Goal: Transaction & Acquisition: Book appointment/travel/reservation

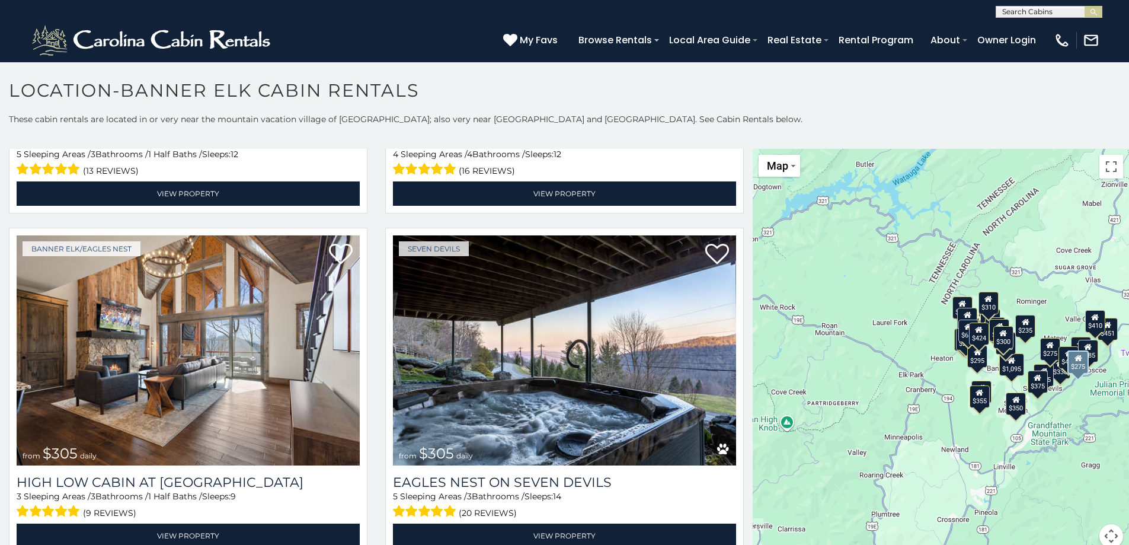
scroll to position [3378, 0]
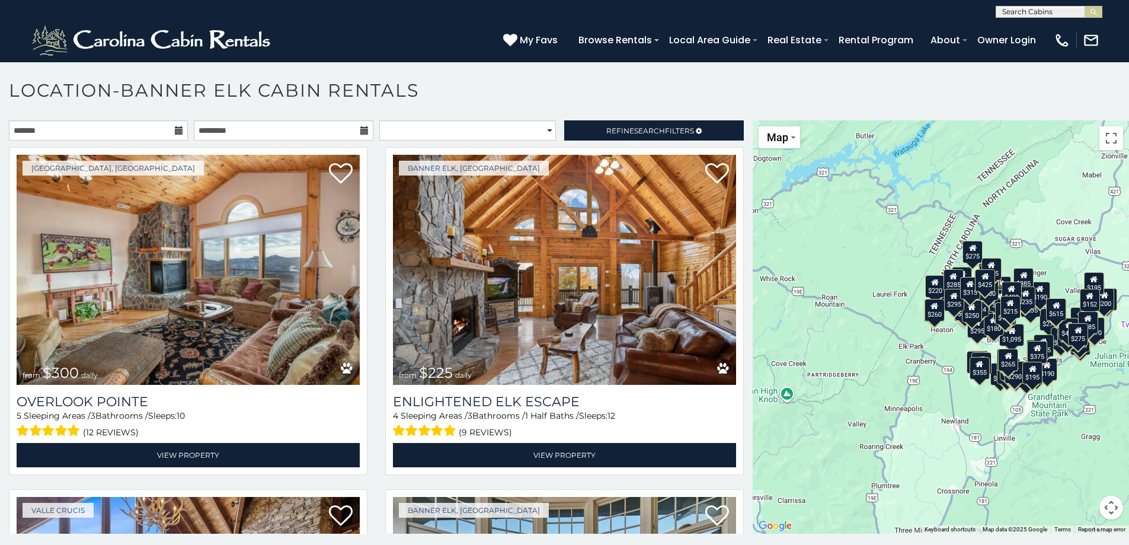
click at [175, 132] on icon at bounding box center [179, 130] width 8 height 8
click at [175, 134] on icon at bounding box center [179, 130] width 8 height 8
click at [177, 130] on icon at bounding box center [179, 130] width 8 height 8
click at [118, 130] on input "text" at bounding box center [98, 130] width 179 height 20
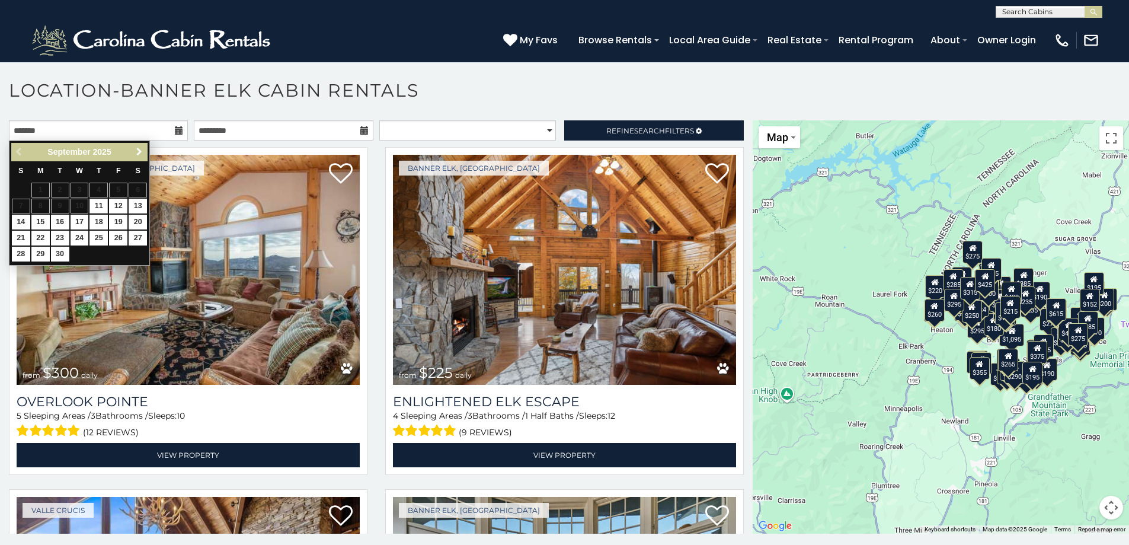
click at [140, 153] on span "Next" at bounding box center [139, 151] width 9 height 9
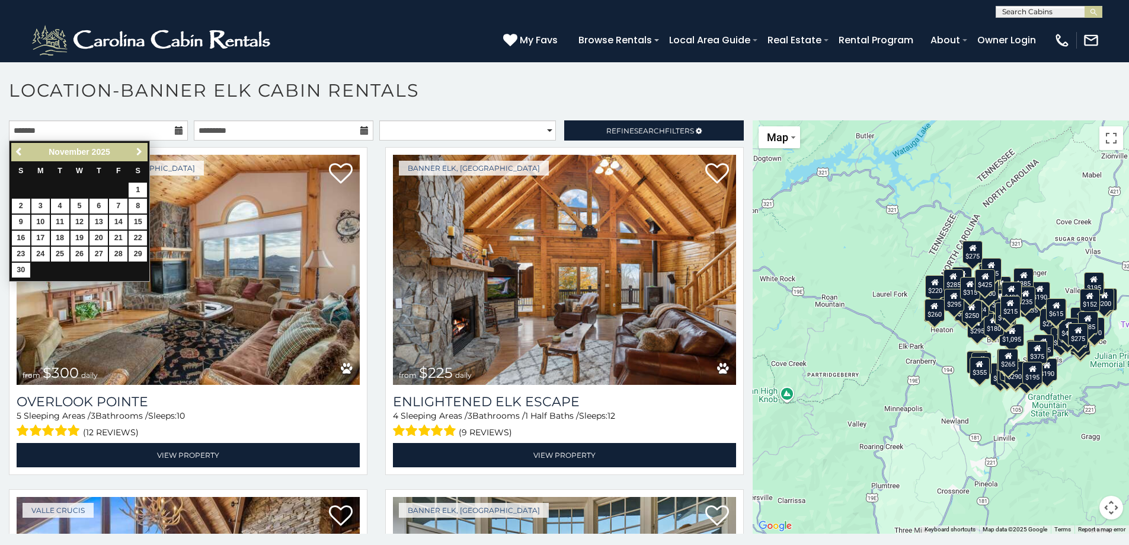
click at [140, 153] on span "Next" at bounding box center [139, 151] width 9 height 9
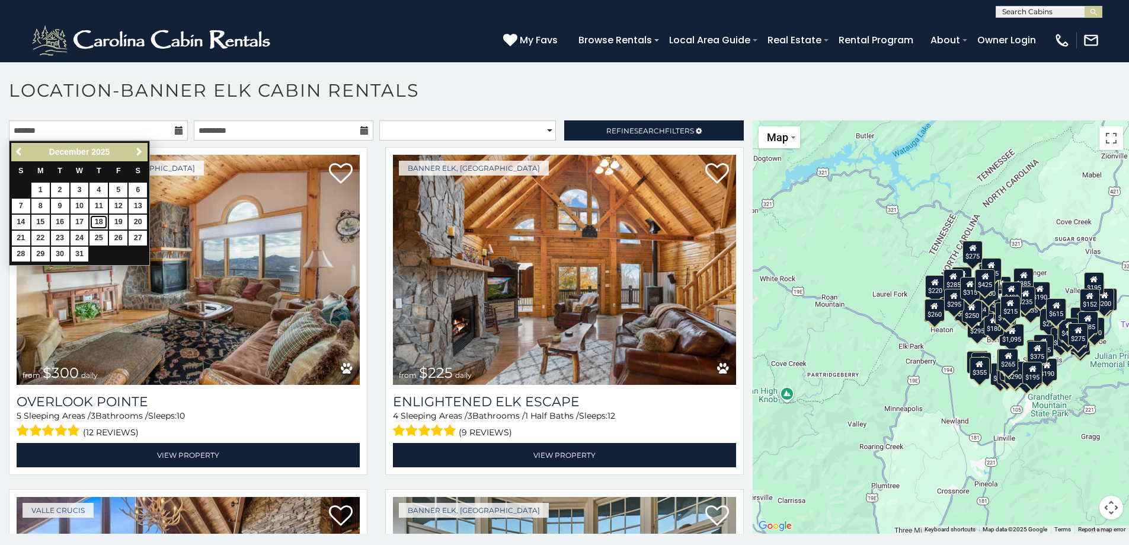
click at [101, 226] on link "18" at bounding box center [98, 222] width 18 height 15
type input "**********"
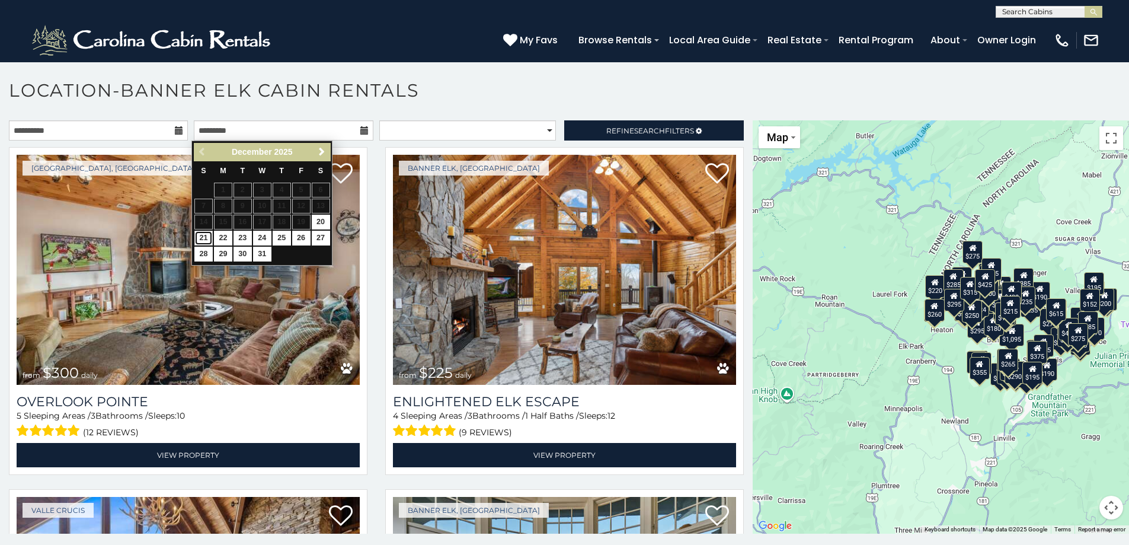
click at [202, 238] on link "21" at bounding box center [203, 238] width 18 height 15
type input "**********"
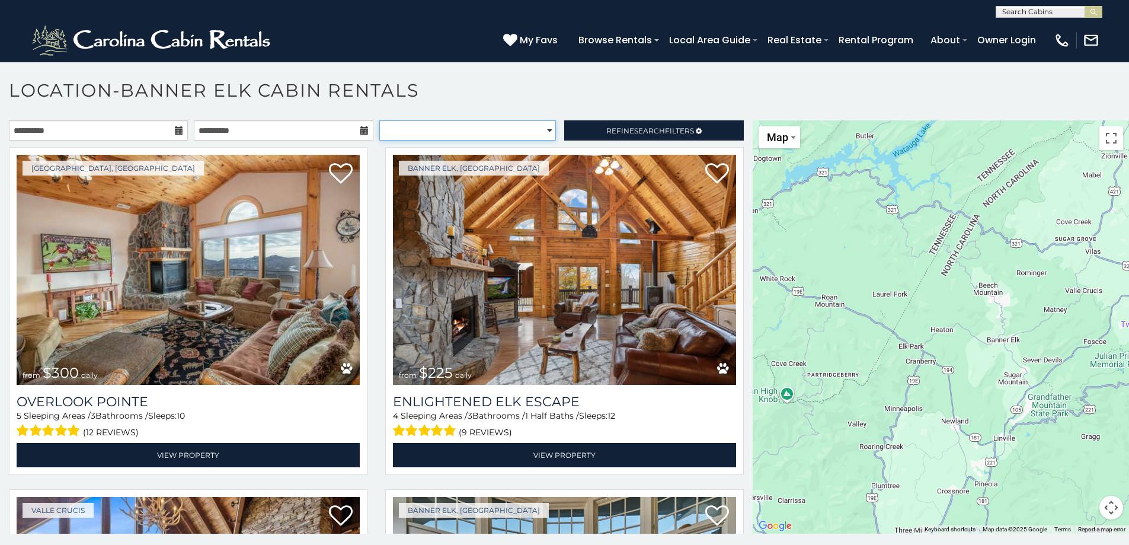
click at [540, 130] on select "**********" at bounding box center [467, 130] width 177 height 20
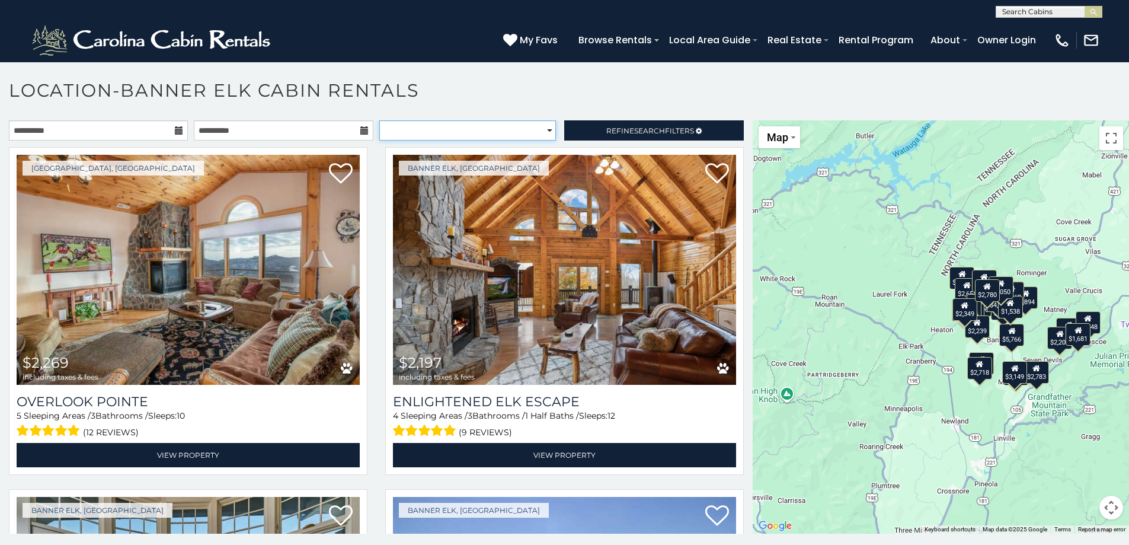
select select "*********"
click at [379, 120] on select "**********" at bounding box center [467, 130] width 177 height 20
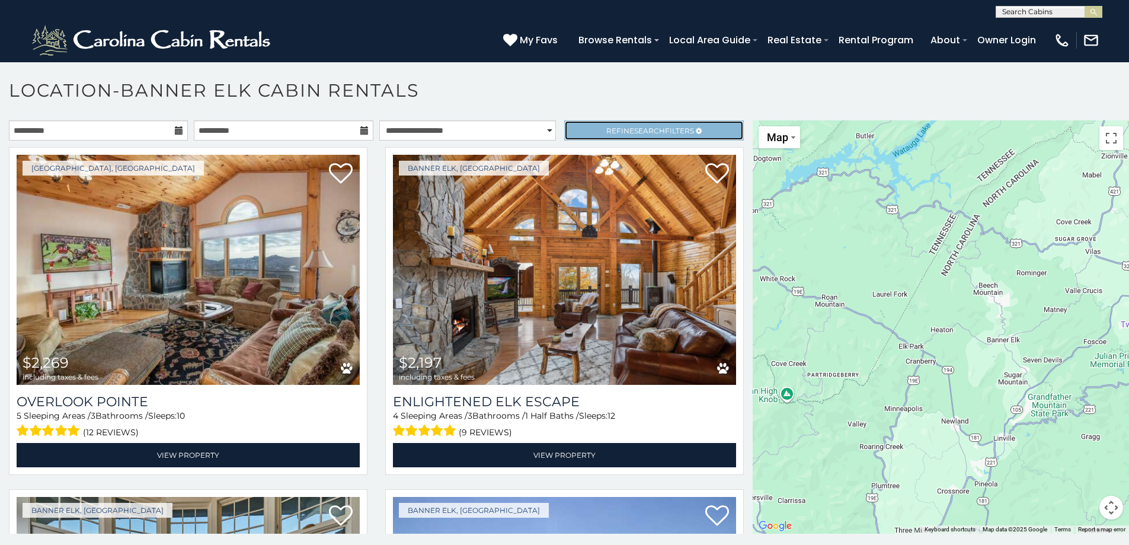
click at [606, 133] on span "Refine Search Filters" at bounding box center [650, 130] width 88 height 9
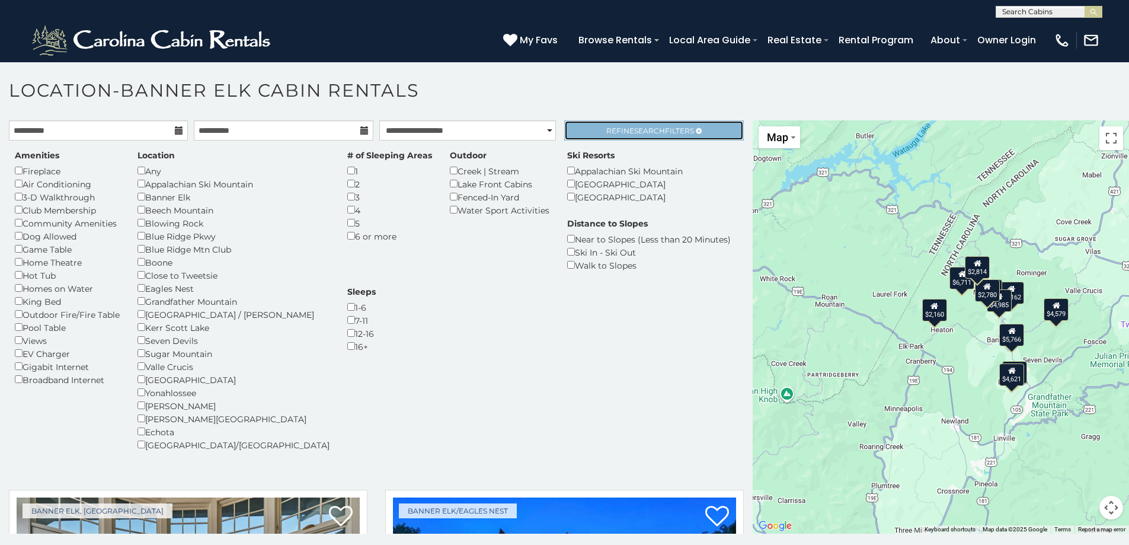
click at [660, 130] on span "Refine Search Filters" at bounding box center [650, 130] width 88 height 9
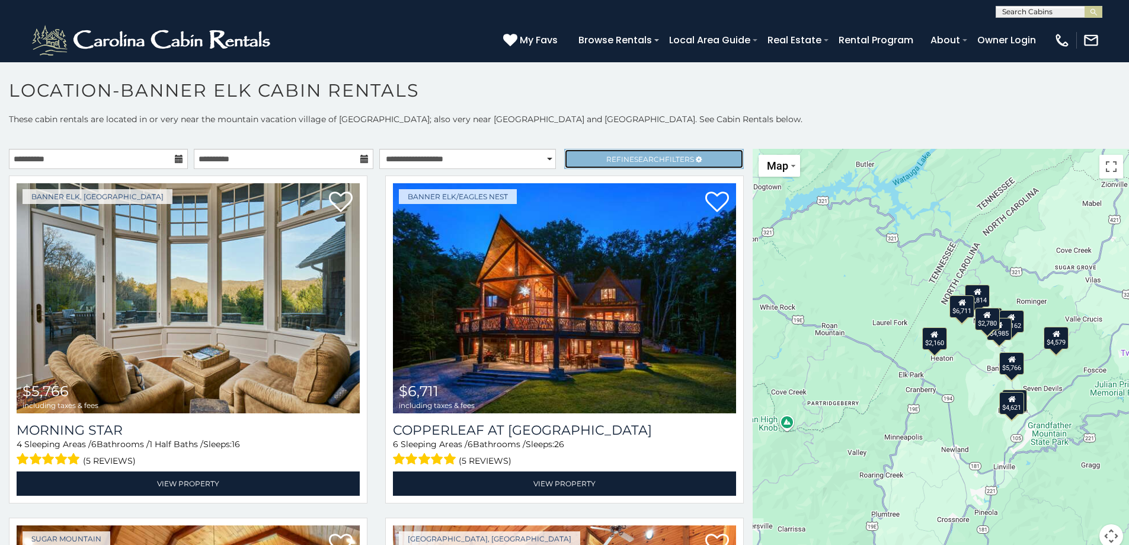
click at [623, 159] on span "Refine Search Filters" at bounding box center [650, 159] width 88 height 9
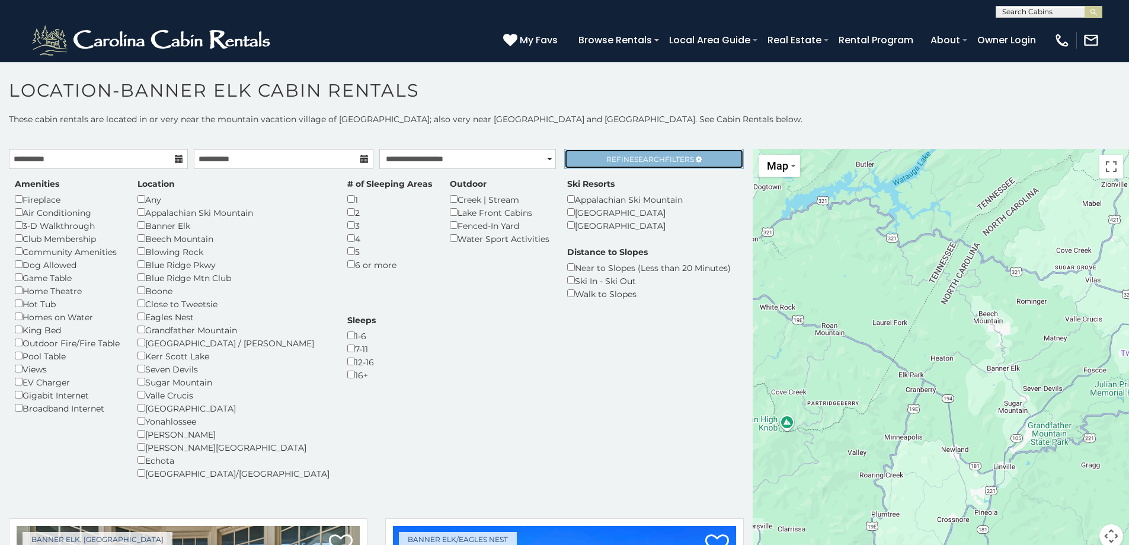
click at [606, 157] on span "Refine Search Filters" at bounding box center [650, 159] width 88 height 9
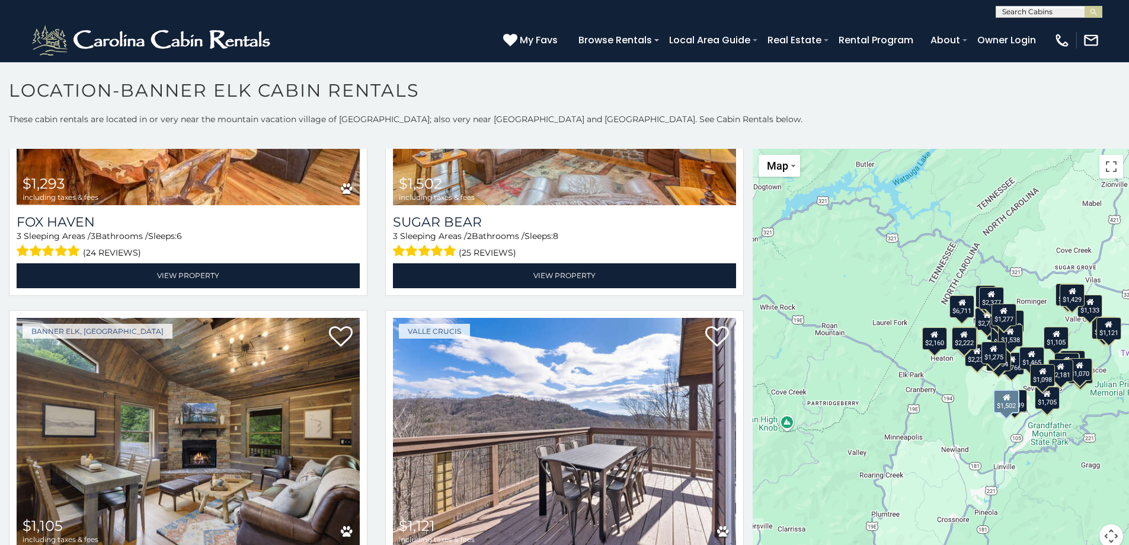
scroll to position [4326, 0]
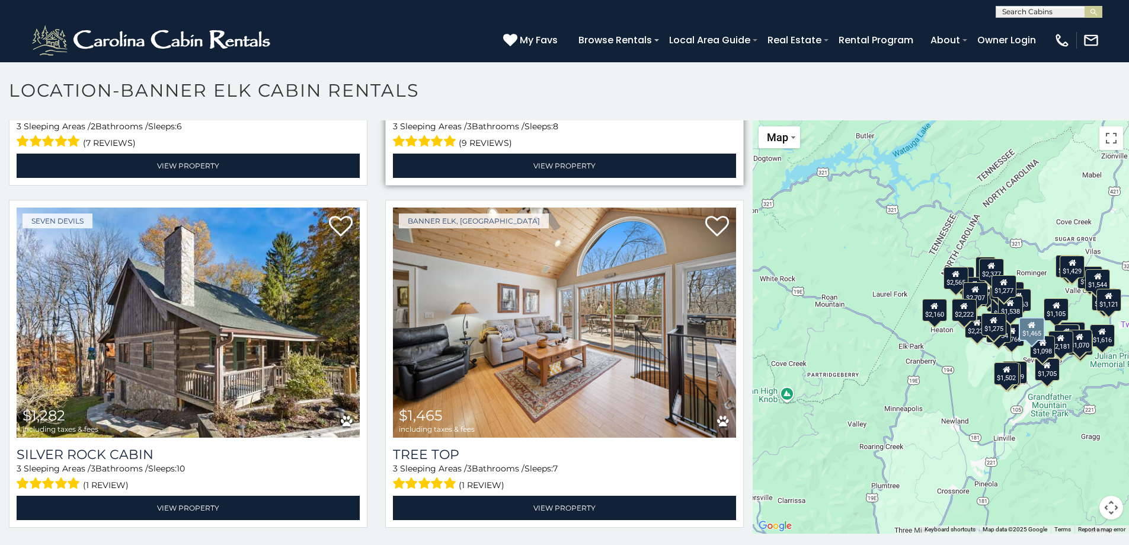
scroll to position [4753, 0]
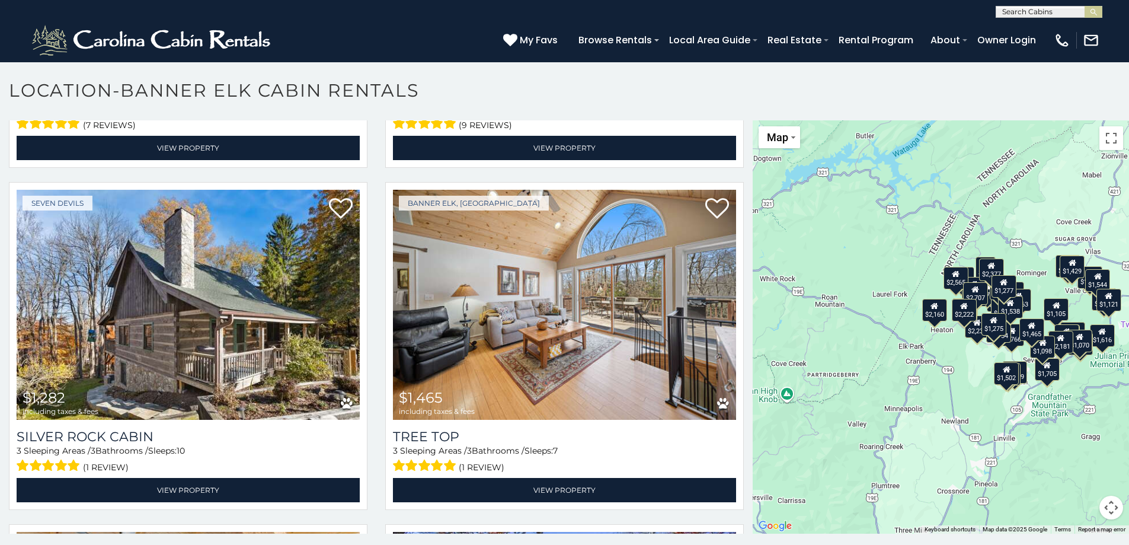
click at [1038, 5] on div "**********" at bounding box center [564, 9] width 1129 height 18
click at [1031, 8] on input "text" at bounding box center [1048, 14] width 104 height 12
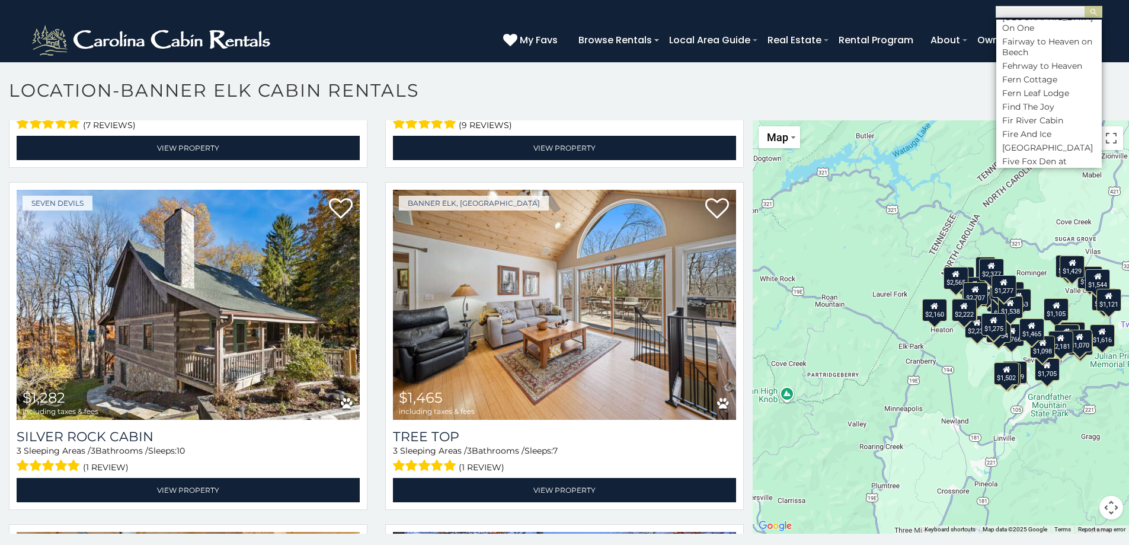
scroll to position [2193, 0]
click at [1049, 41] on li "Enlightened Elk Escape" at bounding box center [1048, 30] width 105 height 21
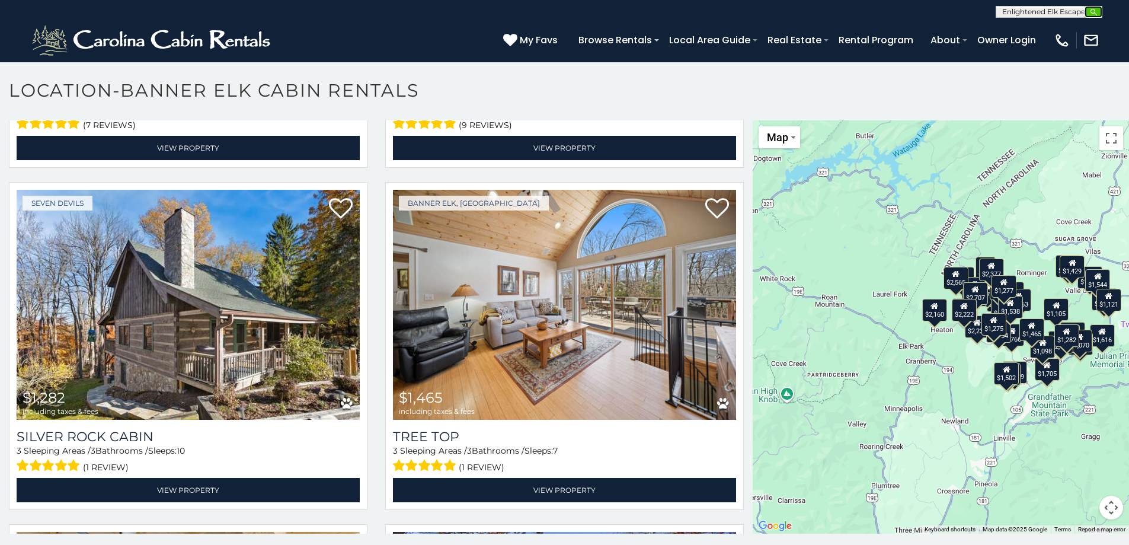
click at [1091, 15] on img "submit" at bounding box center [1093, 12] width 9 height 9
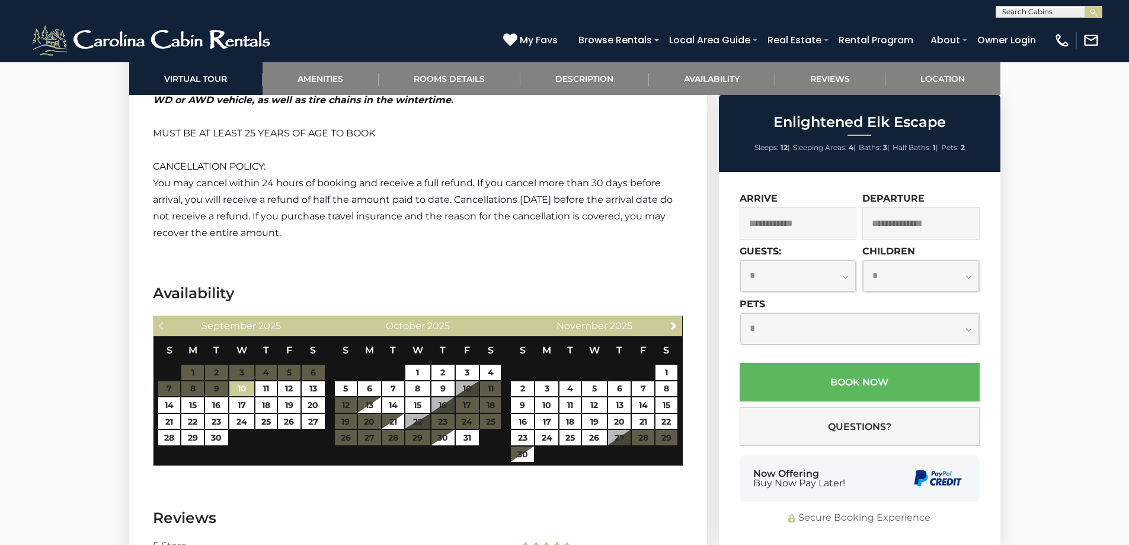
scroll to position [2193, 0]
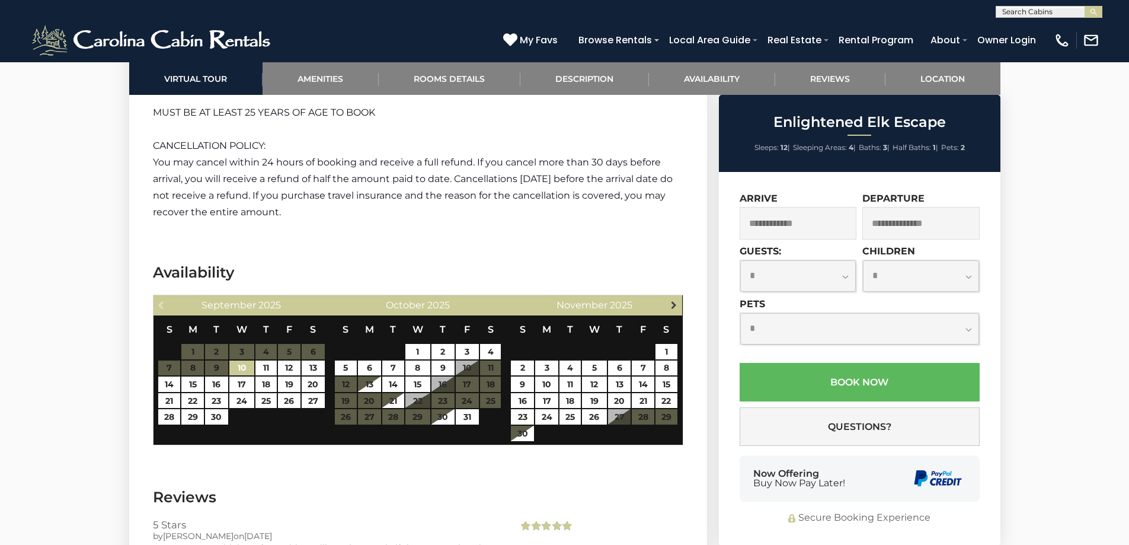
click at [674, 308] on span "Next" at bounding box center [673, 304] width 9 height 9
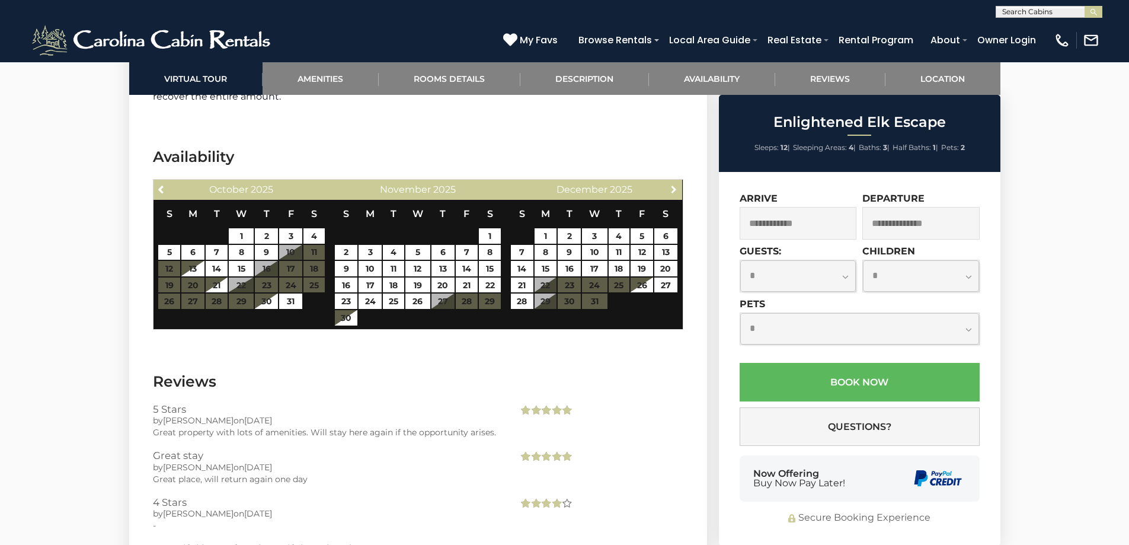
scroll to position [2311, 0]
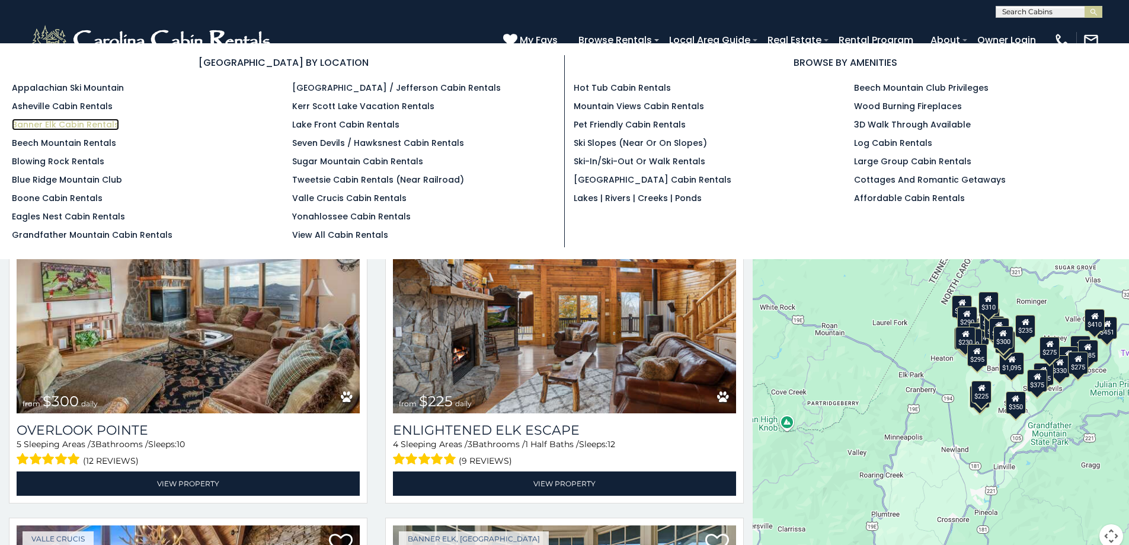
click at [69, 127] on link "Banner Elk Cabin Rentals" at bounding box center [65, 125] width 107 height 12
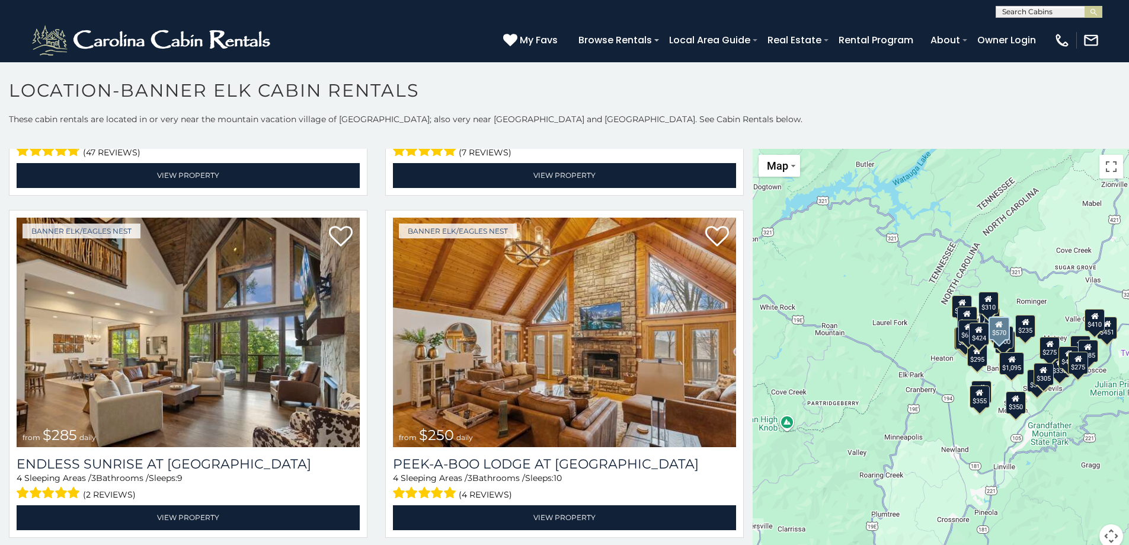
scroll to position [4089, 0]
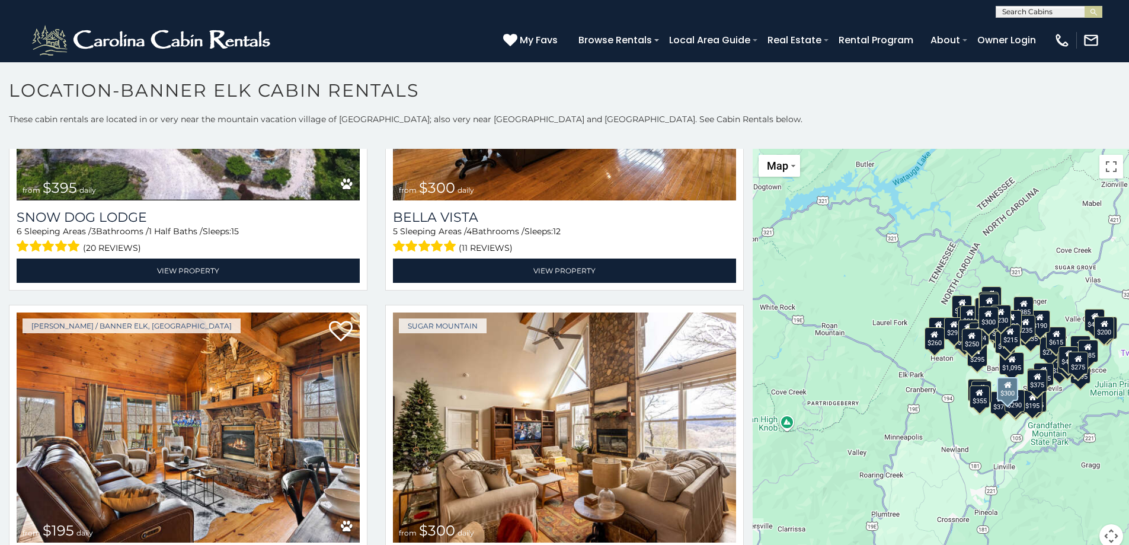
scroll to position [7111, 0]
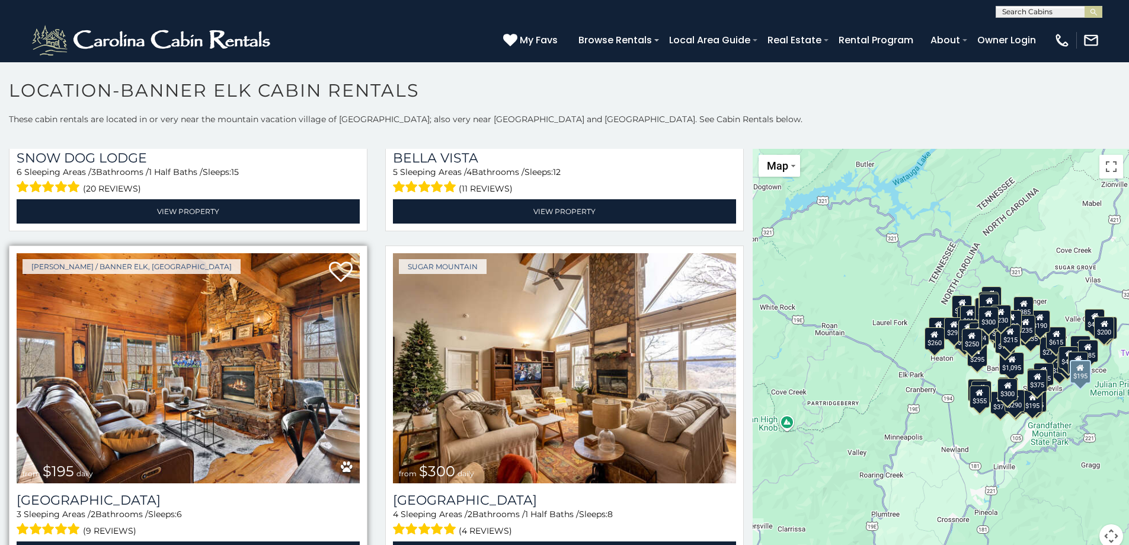
click at [230, 283] on img at bounding box center [188, 368] width 343 height 230
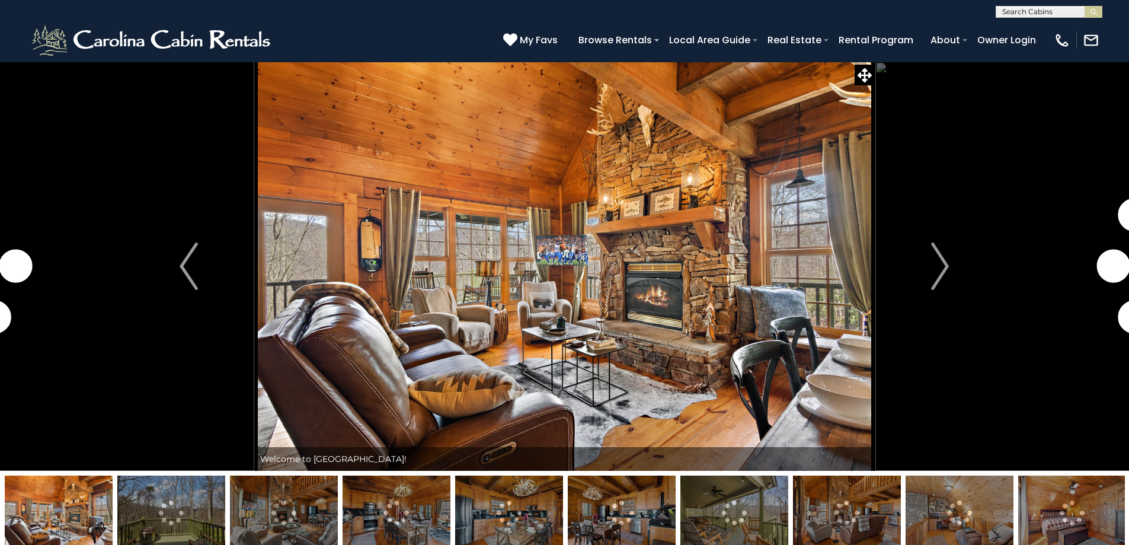
scroll to position [178, 0]
